Goal: Task Accomplishment & Management: Complete application form

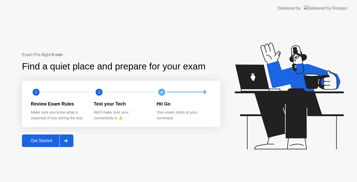
click at [43, 139] on div "Get Started" at bounding box center [41, 140] width 36 height 5
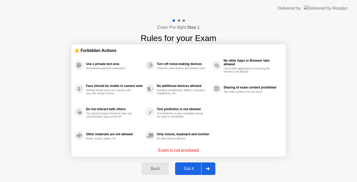
click at [184, 171] on div "Got it" at bounding box center [188, 168] width 25 height 5
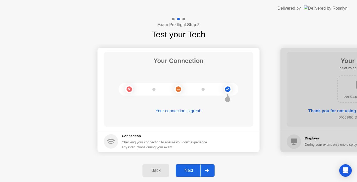
click at [185, 168] on div "Next" at bounding box center [188, 170] width 23 height 5
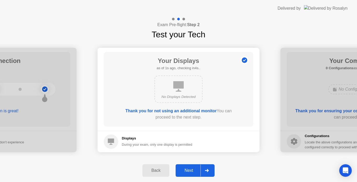
click at [185, 168] on div "Next" at bounding box center [188, 170] width 23 height 5
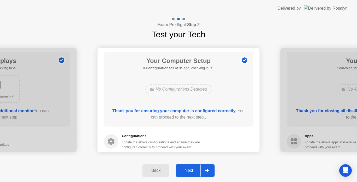
click at [185, 168] on div "Next" at bounding box center [188, 170] width 23 height 5
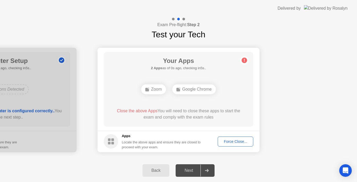
click at [185, 168] on div "Next" at bounding box center [188, 170] width 23 height 5
click at [237, 140] on div "Force Close..." at bounding box center [235, 141] width 32 height 4
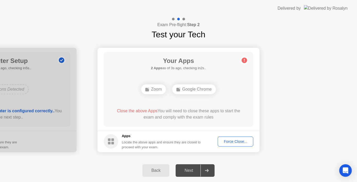
click at [236, 140] on div "Force Close..." at bounding box center [235, 141] width 32 height 4
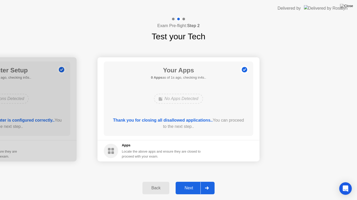
click at [187, 182] on div "Next" at bounding box center [188, 188] width 23 height 5
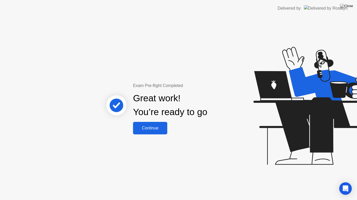
click at [145, 132] on button "Continue" at bounding box center [150, 128] width 34 height 13
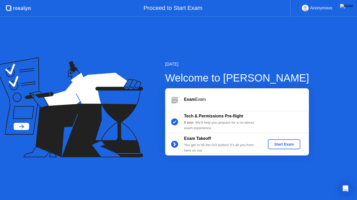
click at [275, 146] on div "Start Exam" at bounding box center [284, 145] width 28 height 4
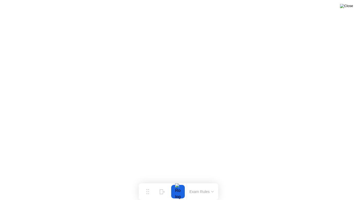
click at [350, 5] on img at bounding box center [346, 6] width 13 height 4
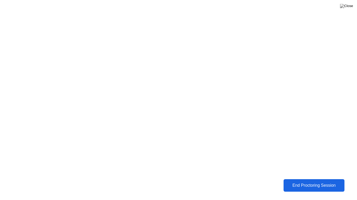
click at [310, 182] on div "End Proctoring Session" at bounding box center [314, 186] width 58 height 5
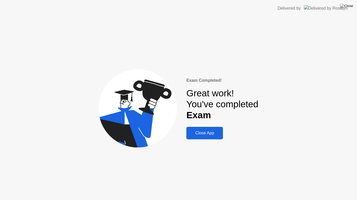
click at [198, 135] on div "Close App" at bounding box center [204, 133] width 33 height 5
